Goal: Transaction & Acquisition: Subscribe to service/newsletter

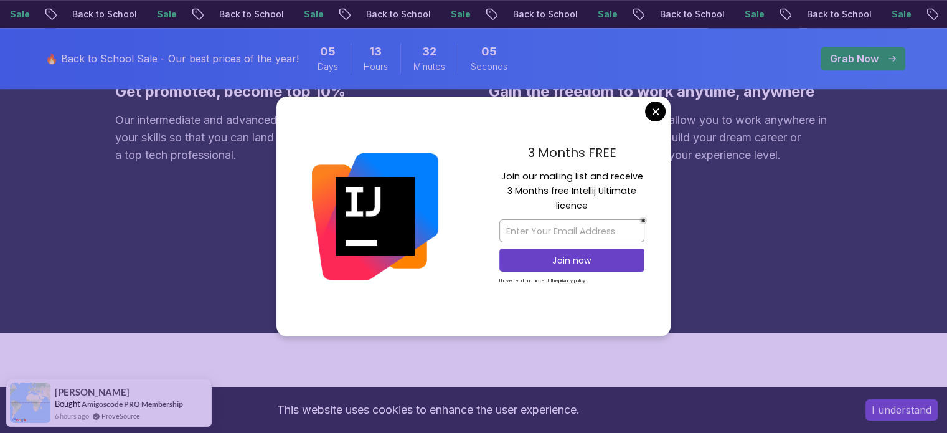
scroll to position [1135, 0]
click at [548, 232] on input "email" at bounding box center [571, 230] width 145 height 23
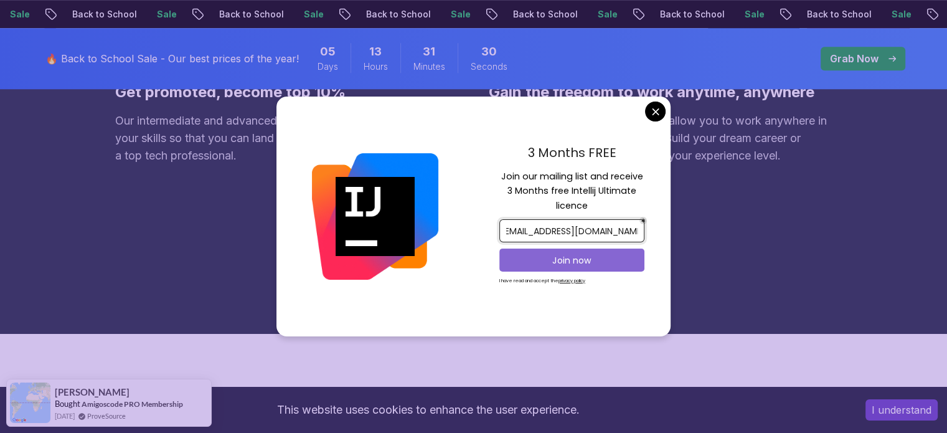
type input "[EMAIL_ADDRESS][DOMAIN_NAME]"
click at [549, 252] on button "Join now" at bounding box center [571, 259] width 145 height 23
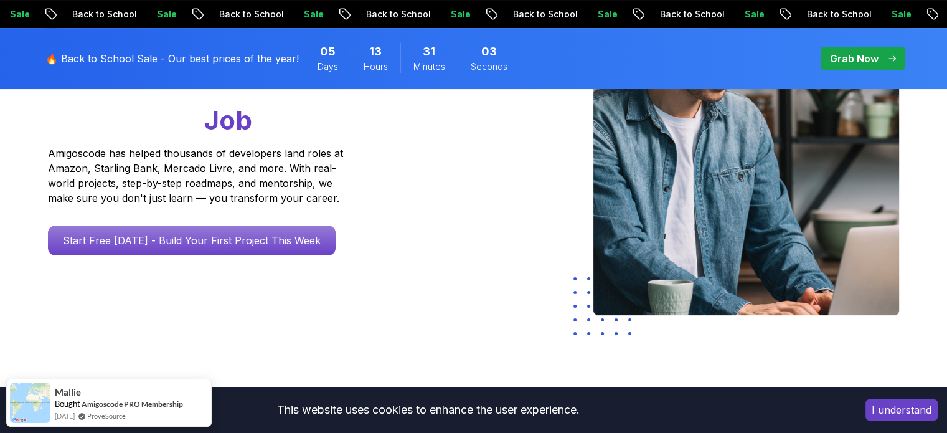
scroll to position [219, 0]
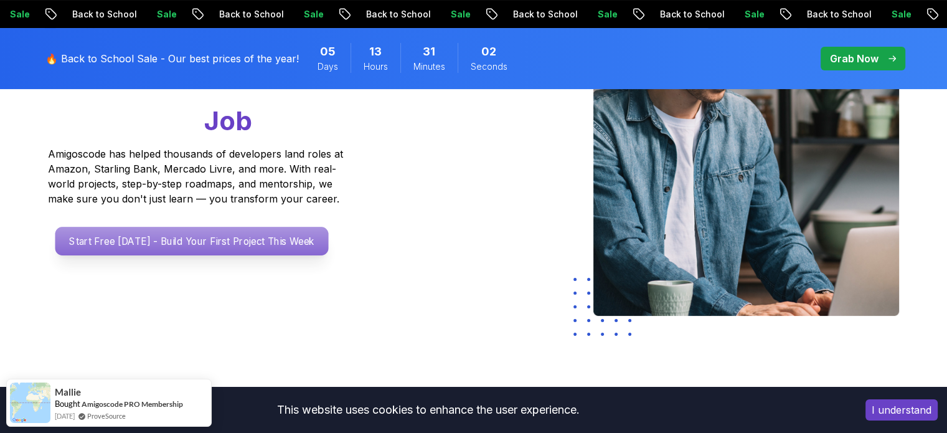
click at [276, 230] on p "Start Free [DATE] - Build Your First Project This Week" at bounding box center [191, 241] width 273 height 29
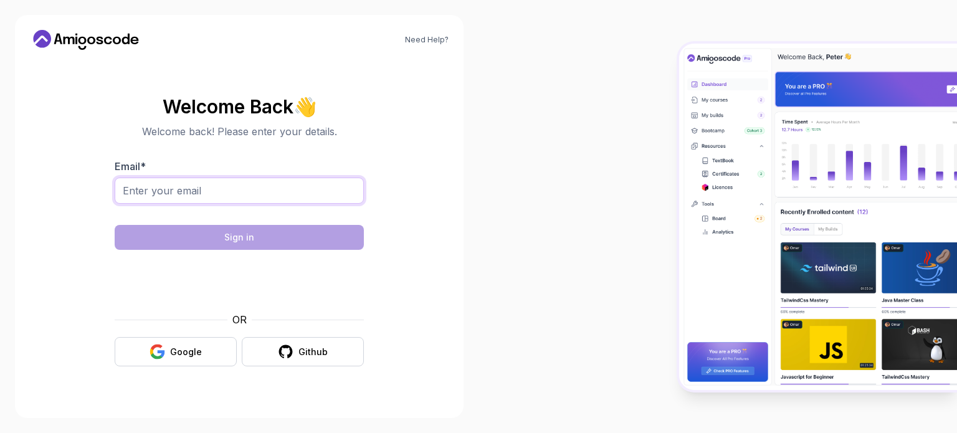
click at [242, 191] on input "Email *" at bounding box center [239, 190] width 249 height 26
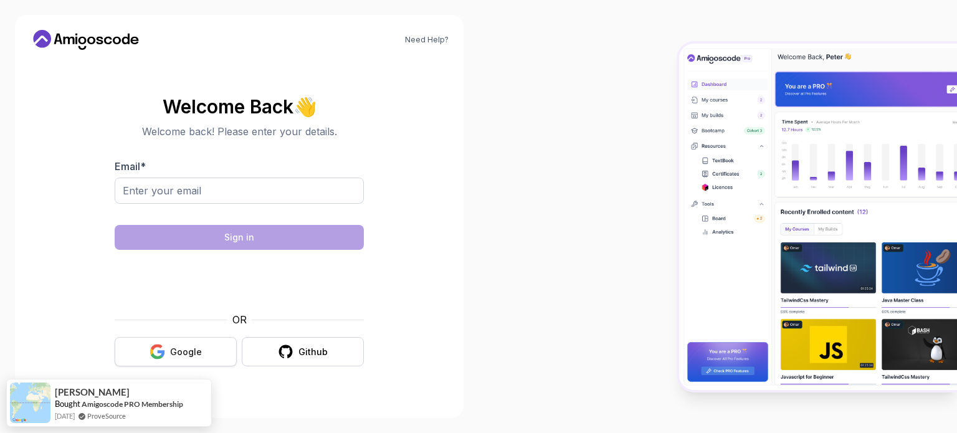
click at [189, 351] on div "Google" at bounding box center [186, 352] width 32 height 12
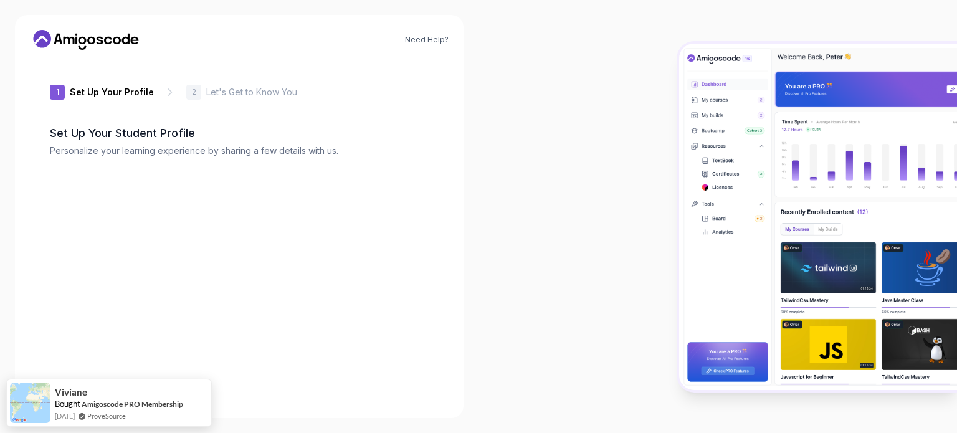
type input "mightyeagle76606"
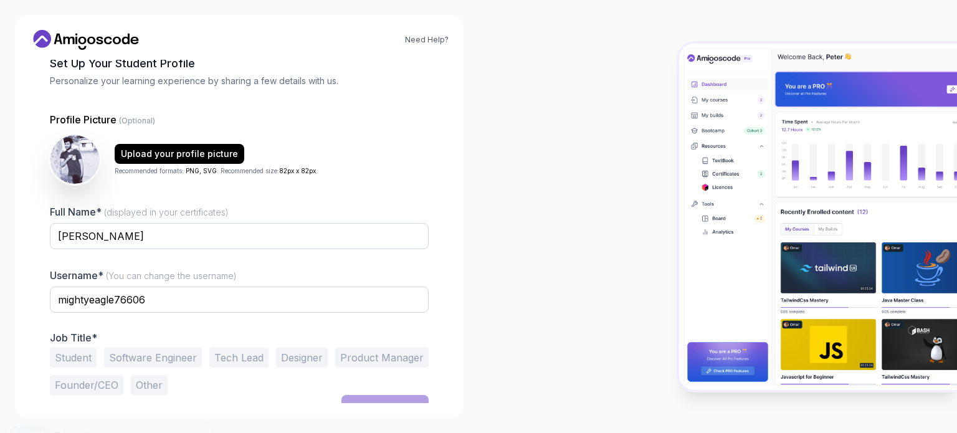
scroll to position [86, 0]
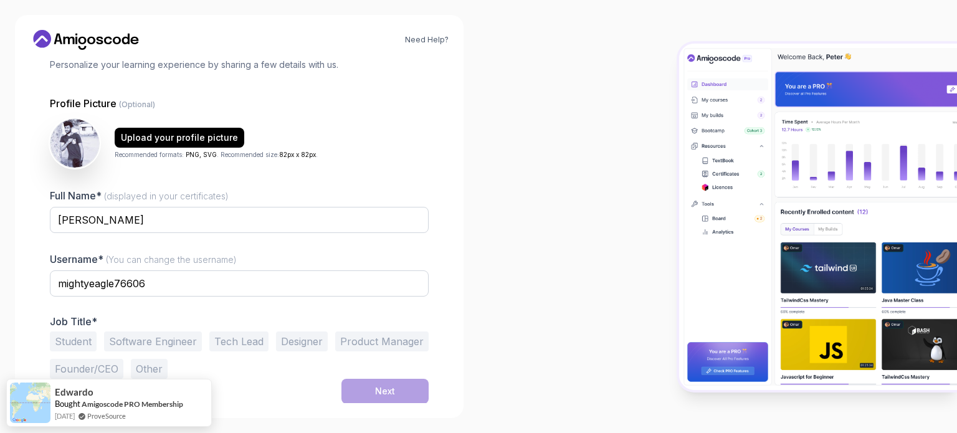
click at [135, 338] on button "Software Engineer" at bounding box center [153, 341] width 98 height 20
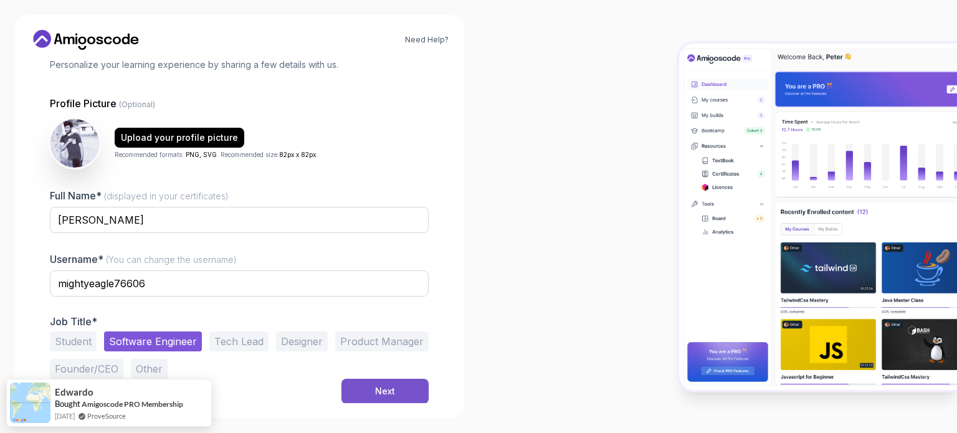
click at [367, 385] on button "Next" at bounding box center [384, 391] width 87 height 25
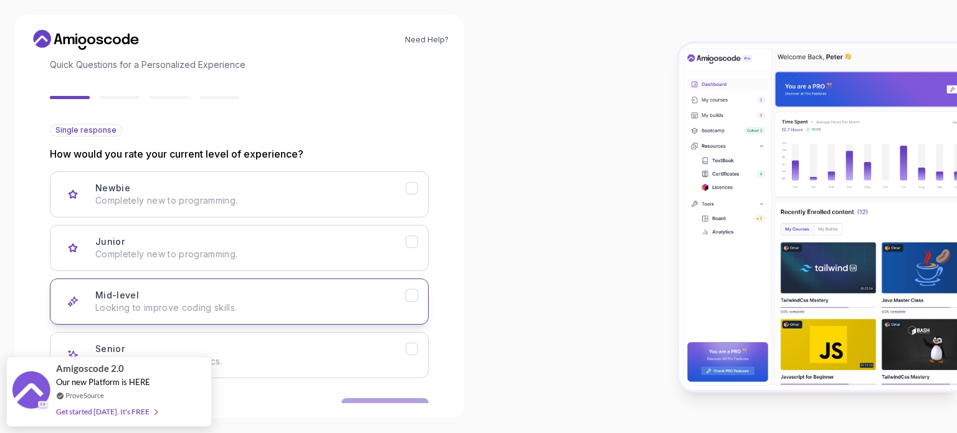
click at [202, 310] on p "Looking to improve coding skills." at bounding box center [250, 307] width 310 height 12
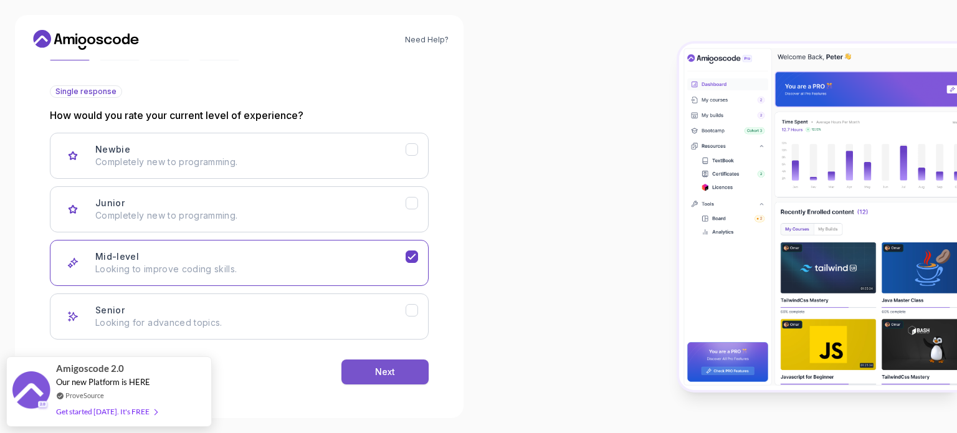
click at [399, 370] on button "Next" at bounding box center [384, 371] width 87 height 25
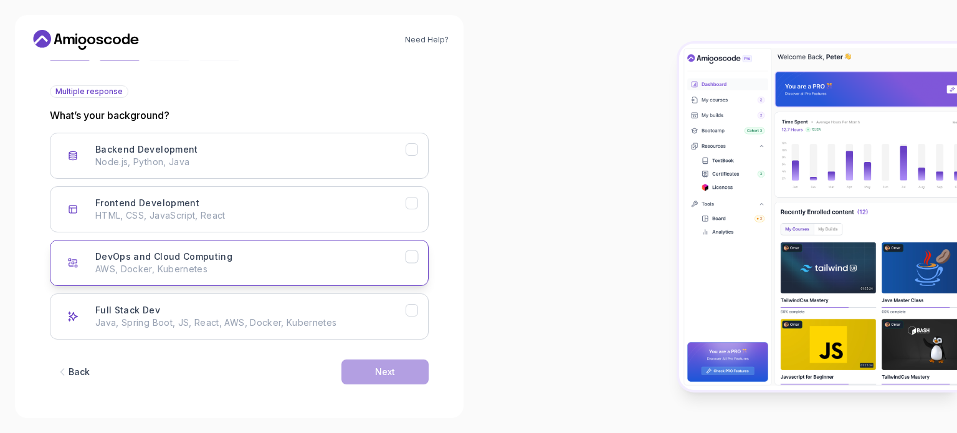
click at [197, 269] on p "AWS, Docker, Kubernetes" at bounding box center [250, 269] width 310 height 12
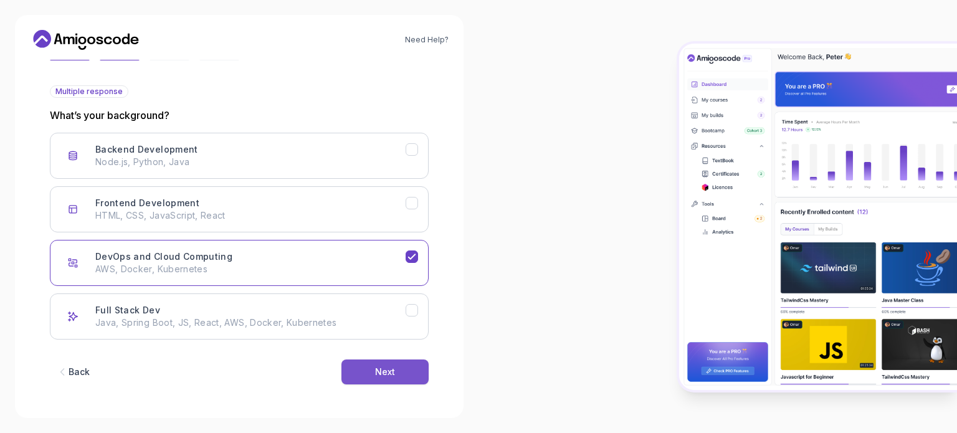
click at [371, 359] on button "Next" at bounding box center [384, 371] width 87 height 25
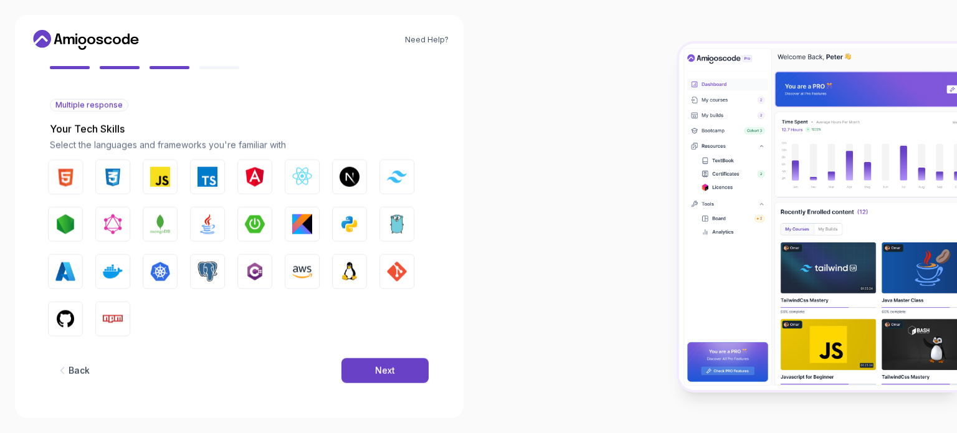
scroll to position [110, 0]
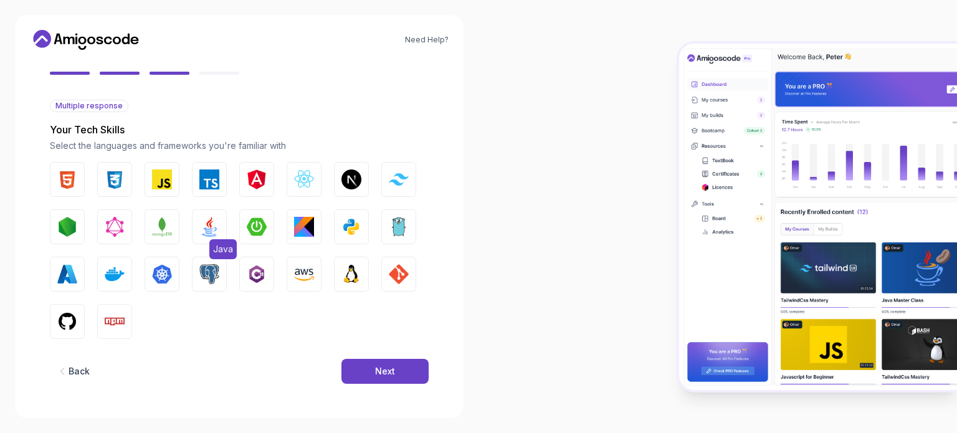
click at [210, 222] on img "button" at bounding box center [209, 227] width 20 height 20
click at [247, 222] on img "button" at bounding box center [257, 227] width 20 height 20
click at [217, 277] on img "button" at bounding box center [209, 274] width 20 height 20
click at [404, 263] on button "GIT" at bounding box center [398, 274] width 35 height 35
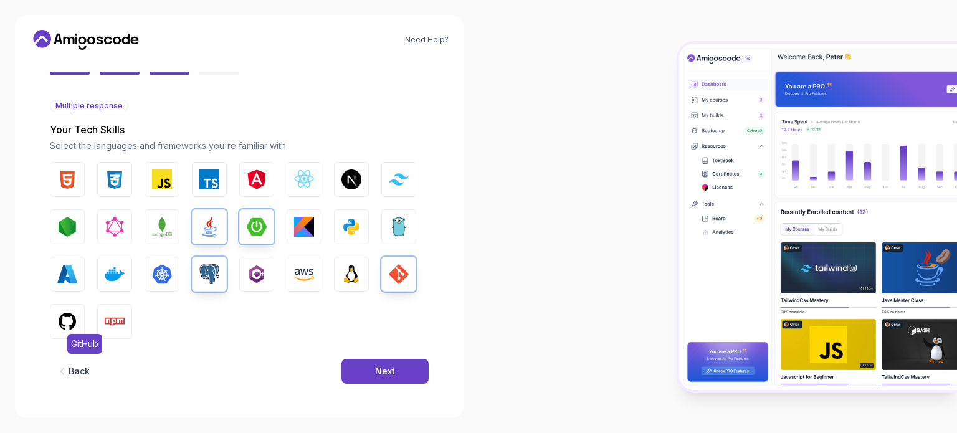
click at [62, 329] on img "button" at bounding box center [67, 321] width 20 height 20
click at [395, 371] on button "Next" at bounding box center [384, 371] width 87 height 25
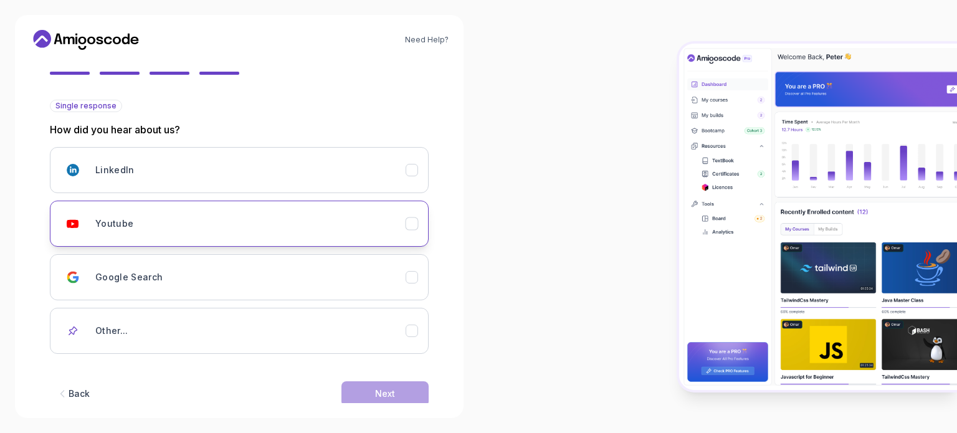
click at [173, 225] on div "Youtube" at bounding box center [250, 223] width 310 height 25
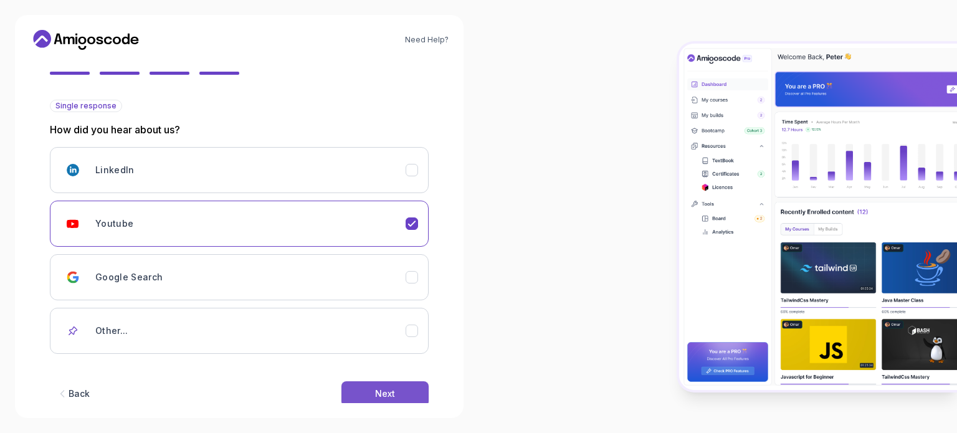
click at [371, 400] on button "Next" at bounding box center [384, 393] width 87 height 25
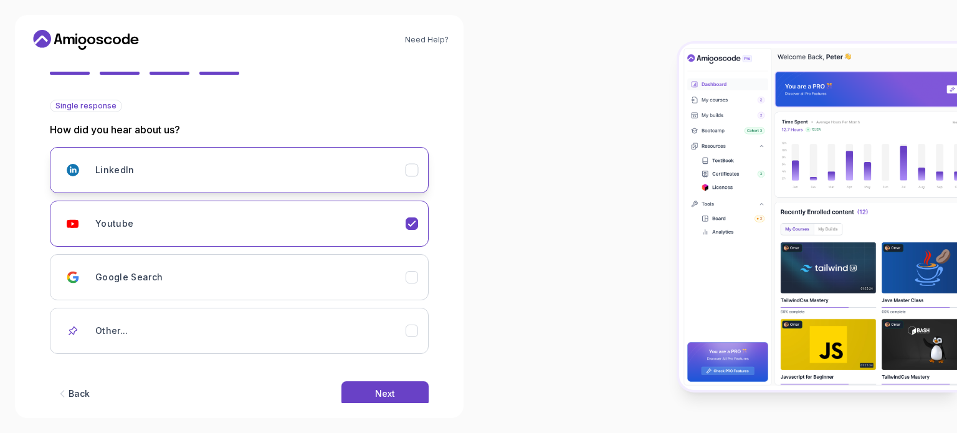
click at [212, 163] on div "LinkedIn" at bounding box center [250, 170] width 310 height 25
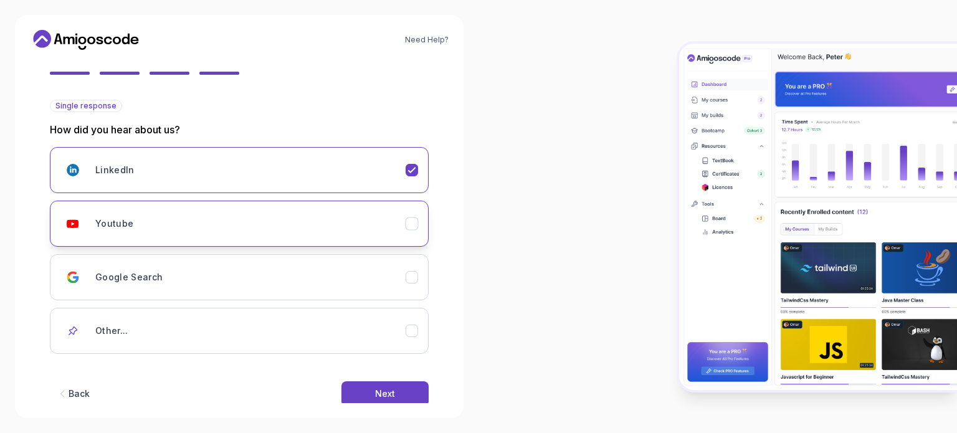
click at [364, 227] on div "Youtube" at bounding box center [250, 223] width 310 height 25
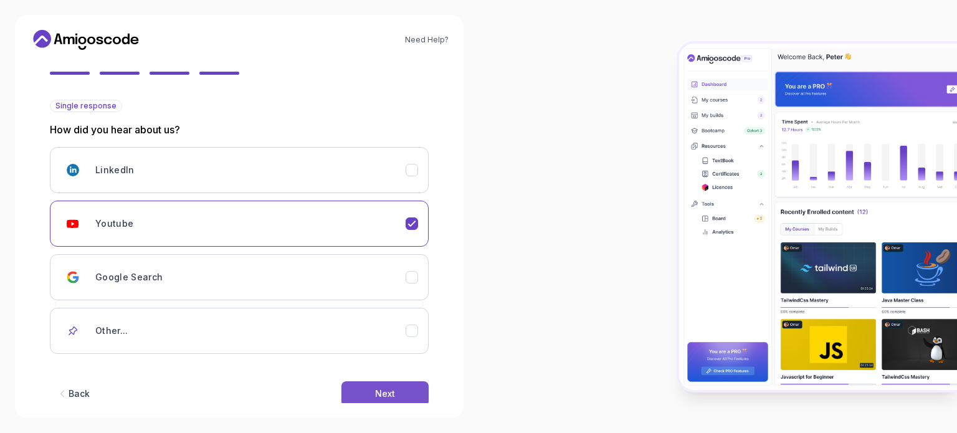
click at [376, 393] on div "Next" at bounding box center [385, 393] width 20 height 12
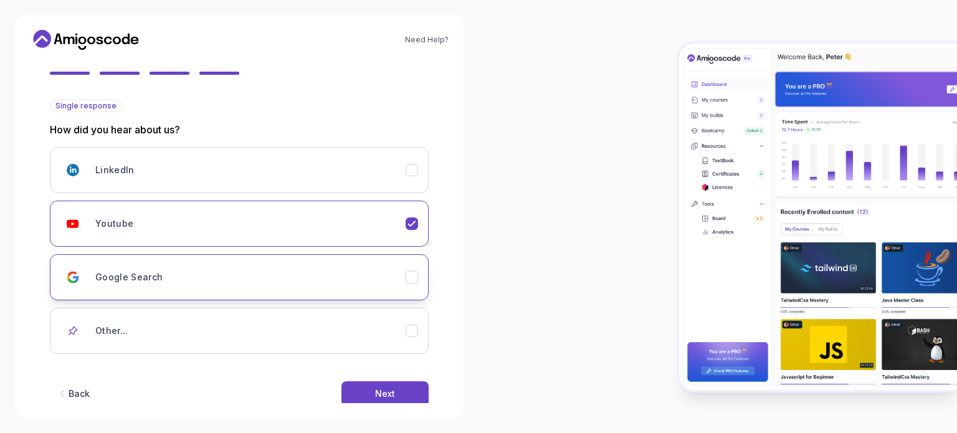
scroll to position [132, 0]
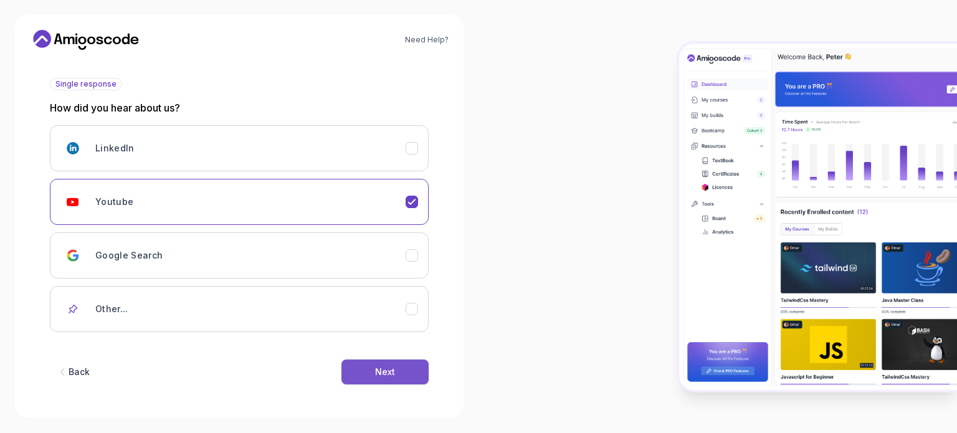
click at [394, 372] on div "Next" at bounding box center [385, 372] width 20 height 12
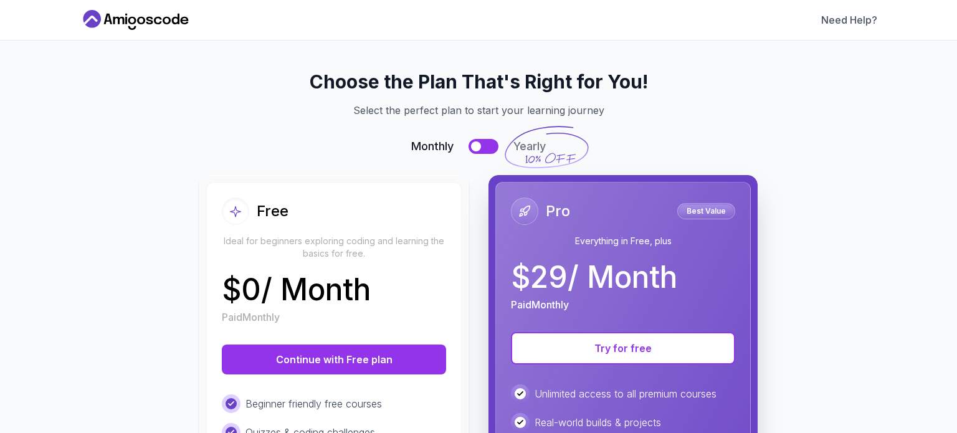
scroll to position [0, 0]
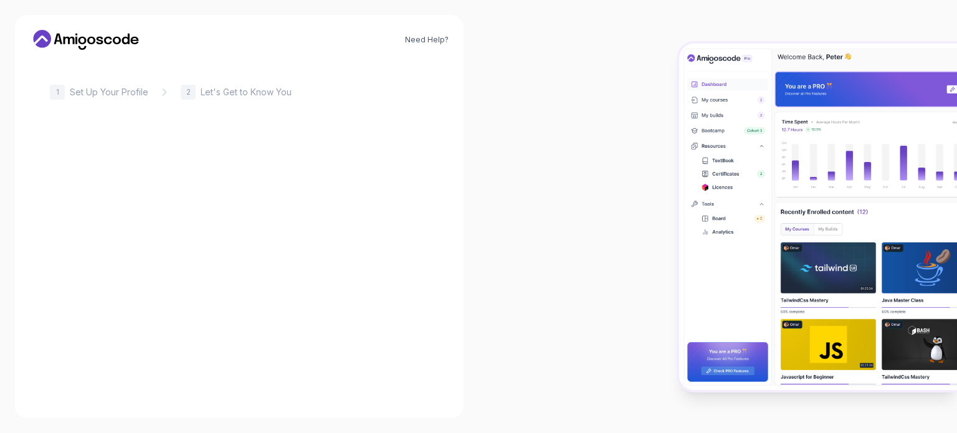
click at [57, 90] on p "1" at bounding box center [57, 91] width 3 height 7
click at [739, 208] on img at bounding box center [818, 217] width 278 height 346
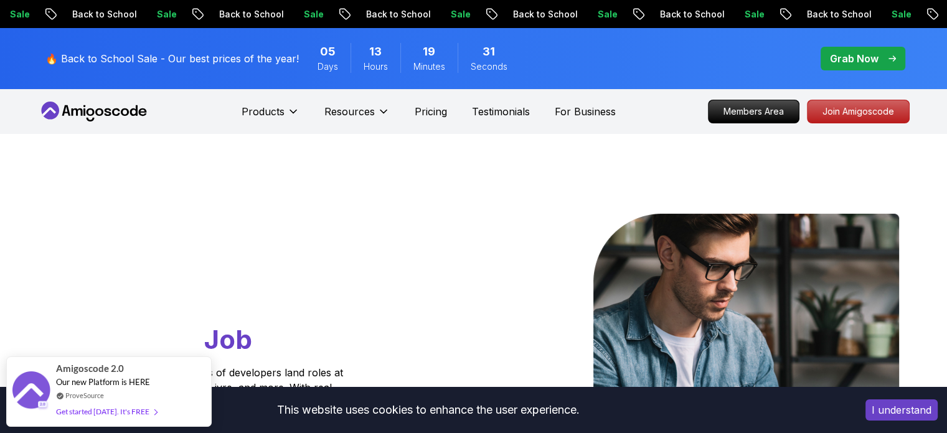
click at [78, 214] on h1 "Go From Learning to Hired: Master Java, Spring Boot & Cloud Skills That Get You…" at bounding box center [219, 286] width 343 height 144
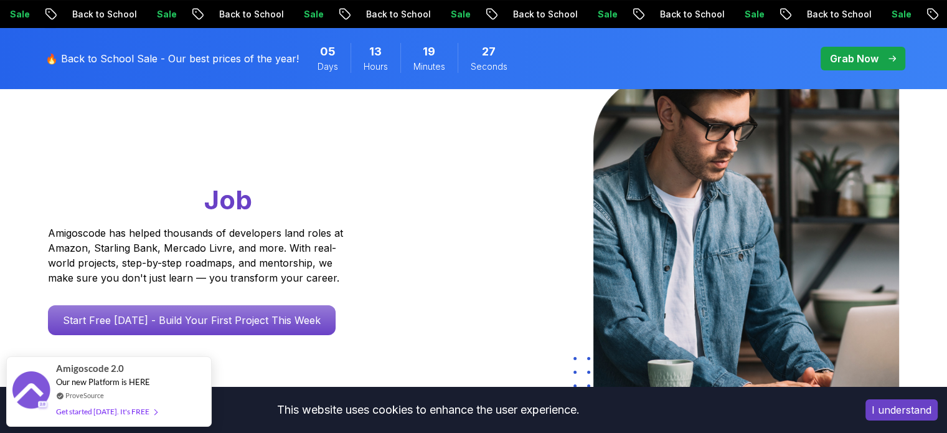
scroll to position [120, 0]
